Goal: Information Seeking & Learning: Compare options

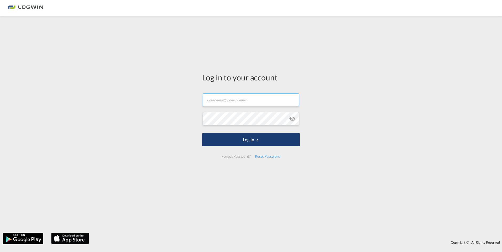
type input "[PERSON_NAME][EMAIL_ADDRESS][PERSON_NAME][DOMAIN_NAME]"
click at [253, 140] on button "Log In" at bounding box center [251, 139] width 98 height 13
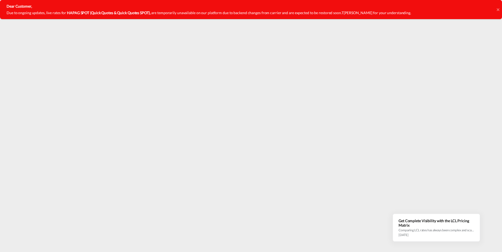
click at [497, 9] on icon at bounding box center [497, 10] width 3 height 4
